Goal: Use online tool/utility: Utilize a website feature to perform a specific function

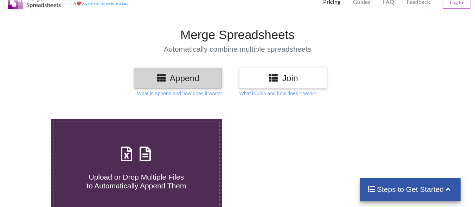
scroll to position [70, 0]
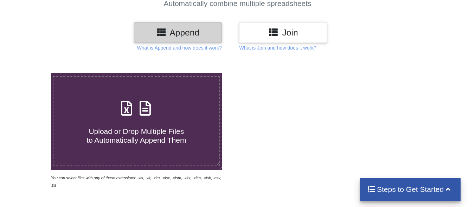
click at [138, 124] on h4 "Upload or Drop Multiple Files to Automatically Append Them" at bounding box center [136, 131] width 166 height 27
click at [32, 73] on input "Upload or Drop Multiple Files to Automatically Append Them" at bounding box center [32, 73] width 0 height 0
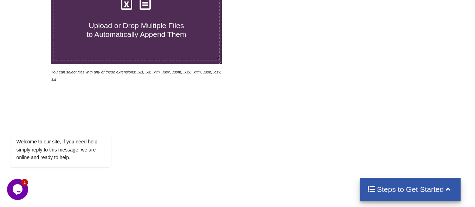
scroll to position [81, 0]
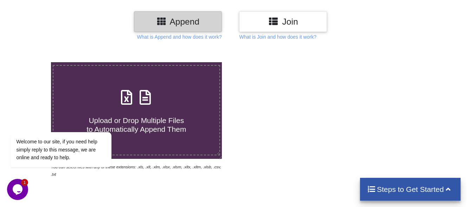
click at [138, 95] on icon at bounding box center [145, 94] width 18 height 15
click at [32, 62] on input "Upload or Drop Multiple Files to Automatically Append Them" at bounding box center [32, 62] width 0 height 0
type input "C:\fakepath\uniclipped_0.xlsx"
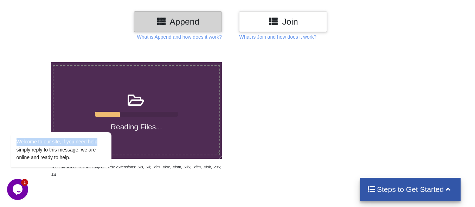
drag, startPoint x: 115, startPoint y: 113, endPoint x: 163, endPoint y: 109, distance: 48.3
click html "Welcome to our site, if you need help simply reply to this message, we are onli…"
click at [169, 129] on h4 "Reading Files..." at bounding box center [136, 126] width 166 height 9
click at [32, 62] on input "Reading Files..." at bounding box center [32, 62] width 0 height 0
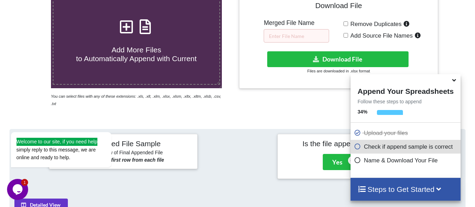
scroll to position [168, 0]
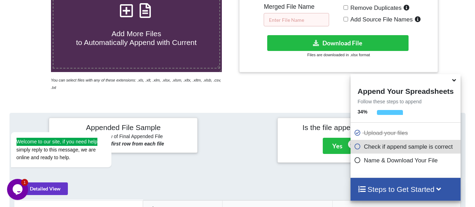
click at [305, 21] on input "text" at bounding box center [296, 19] width 65 height 13
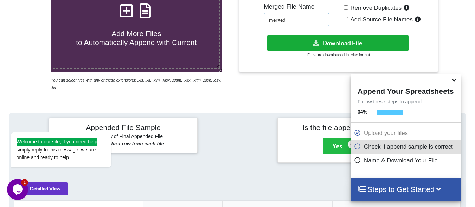
type input "merged"
click at [320, 42] on button "Download File" at bounding box center [337, 43] width 141 height 16
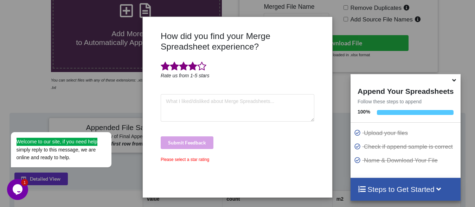
click at [194, 68] on span at bounding box center [192, 67] width 9 height 10
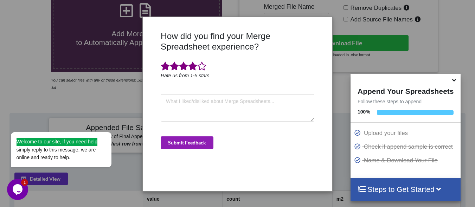
click at [192, 144] on button "Submit Feedback" at bounding box center [187, 142] width 53 height 13
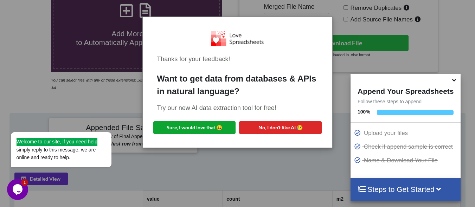
click at [221, 126] on button "Sure, I would love that 😀" at bounding box center [194, 127] width 82 height 13
